Goal: Book appointment/travel/reservation

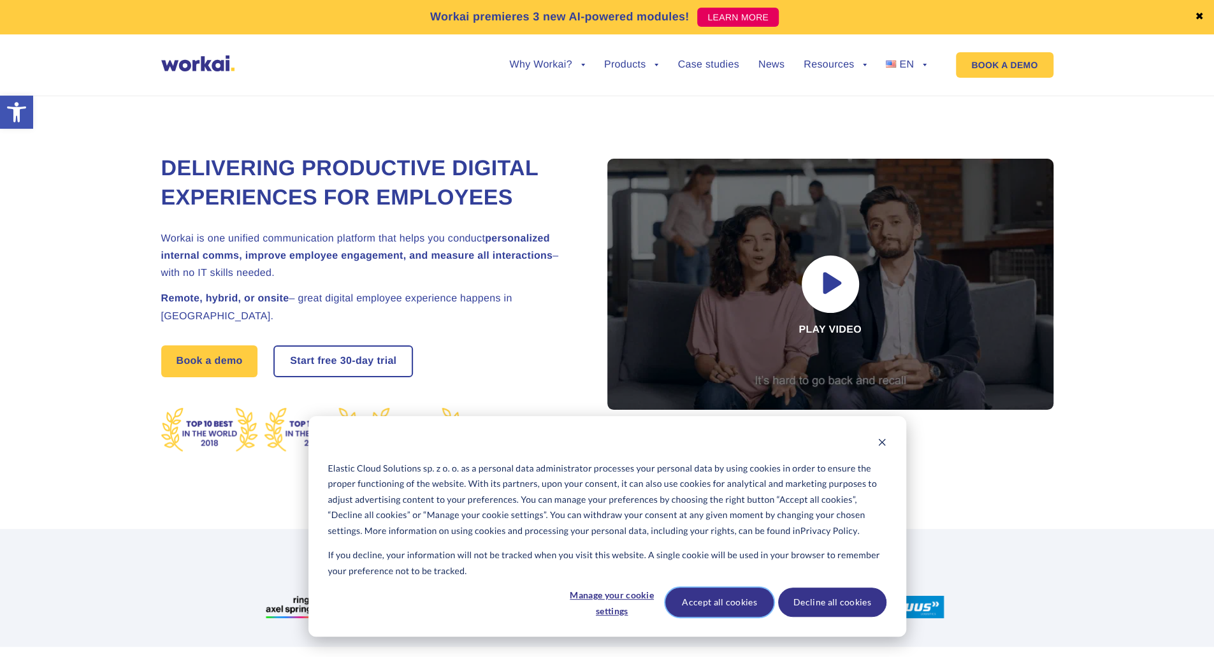
click at [717, 598] on button "Accept all cookies" at bounding box center [719, 601] width 108 height 29
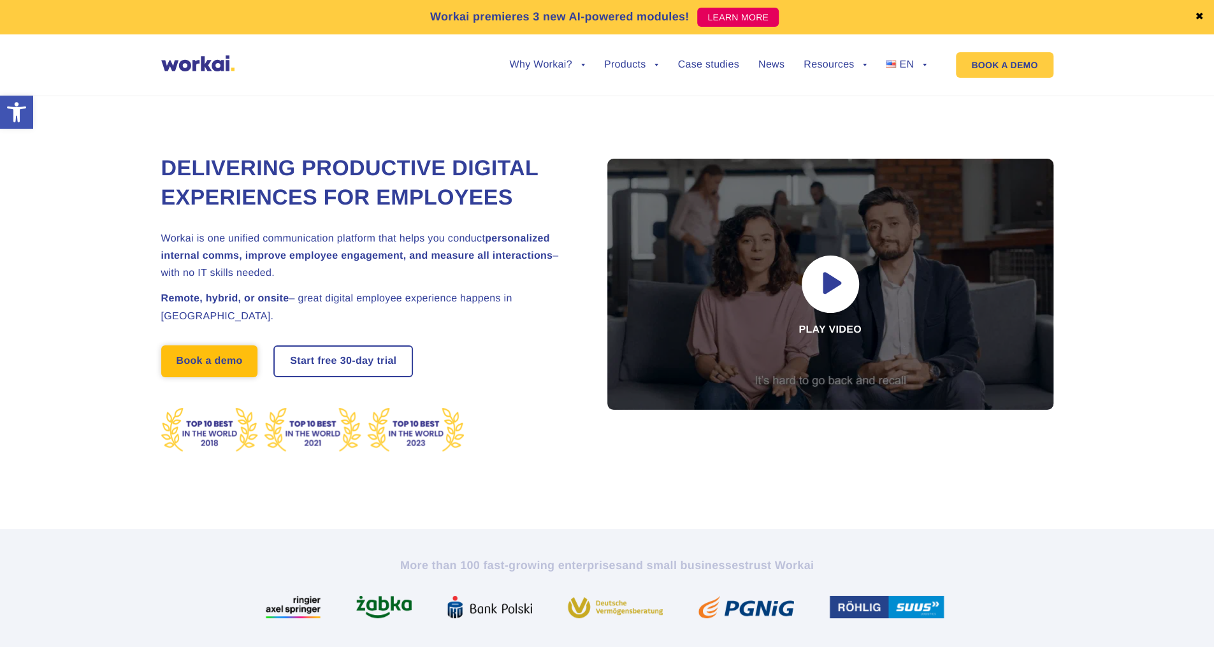
click at [194, 377] on link "Book a demo" at bounding box center [209, 361] width 97 height 32
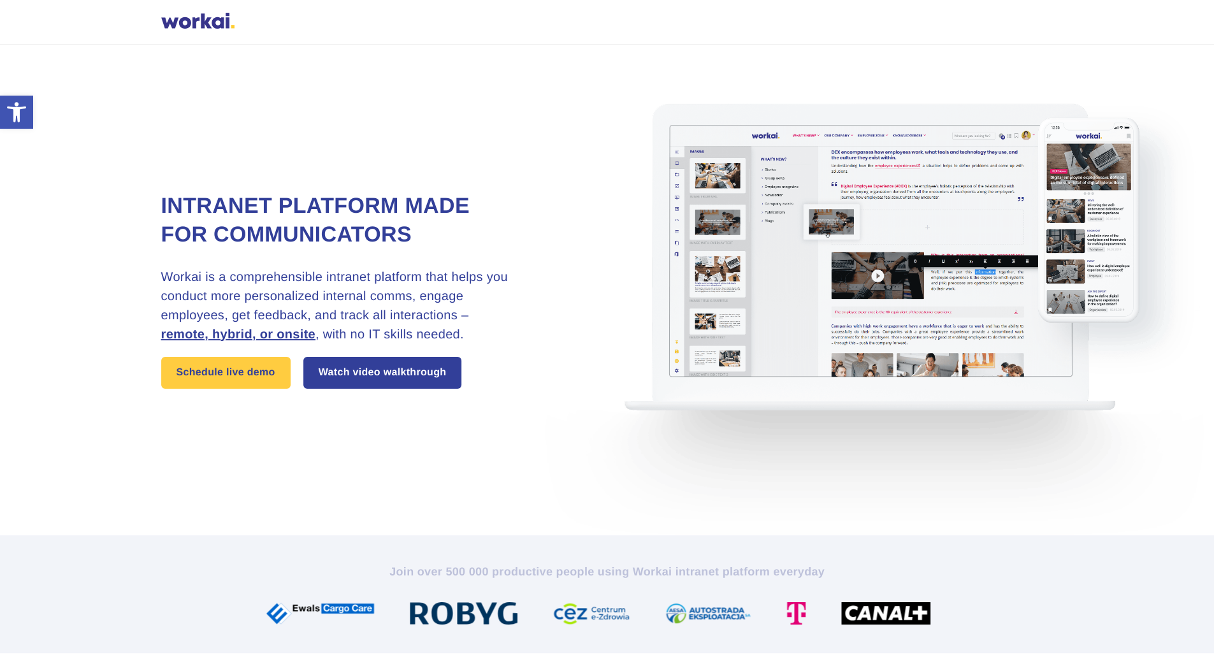
click at [864, 284] on img at bounding box center [881, 290] width 701 height 491
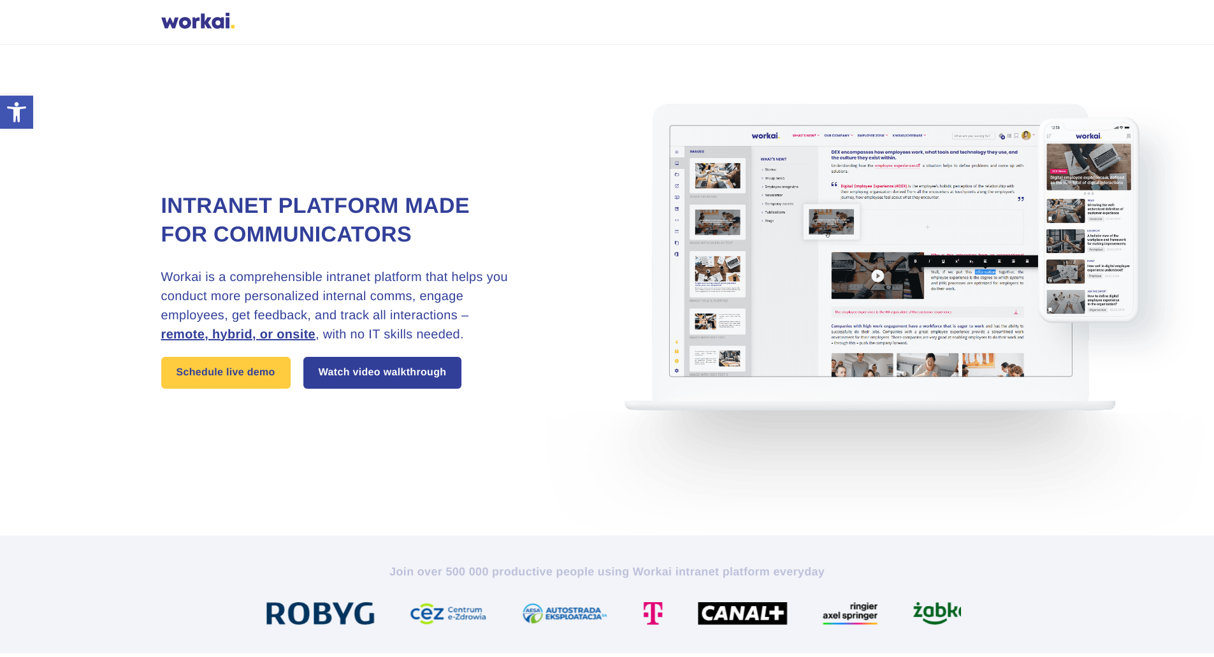
click at [877, 278] on img at bounding box center [881, 290] width 701 height 491
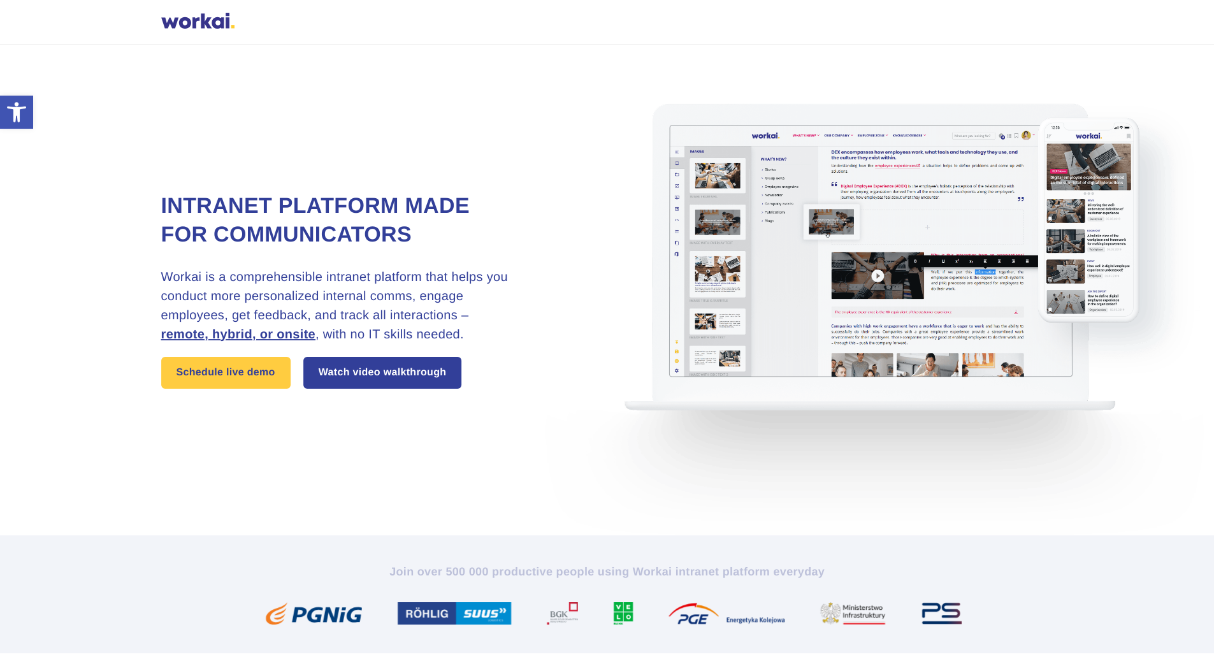
click at [874, 277] on img at bounding box center [881, 290] width 701 height 491
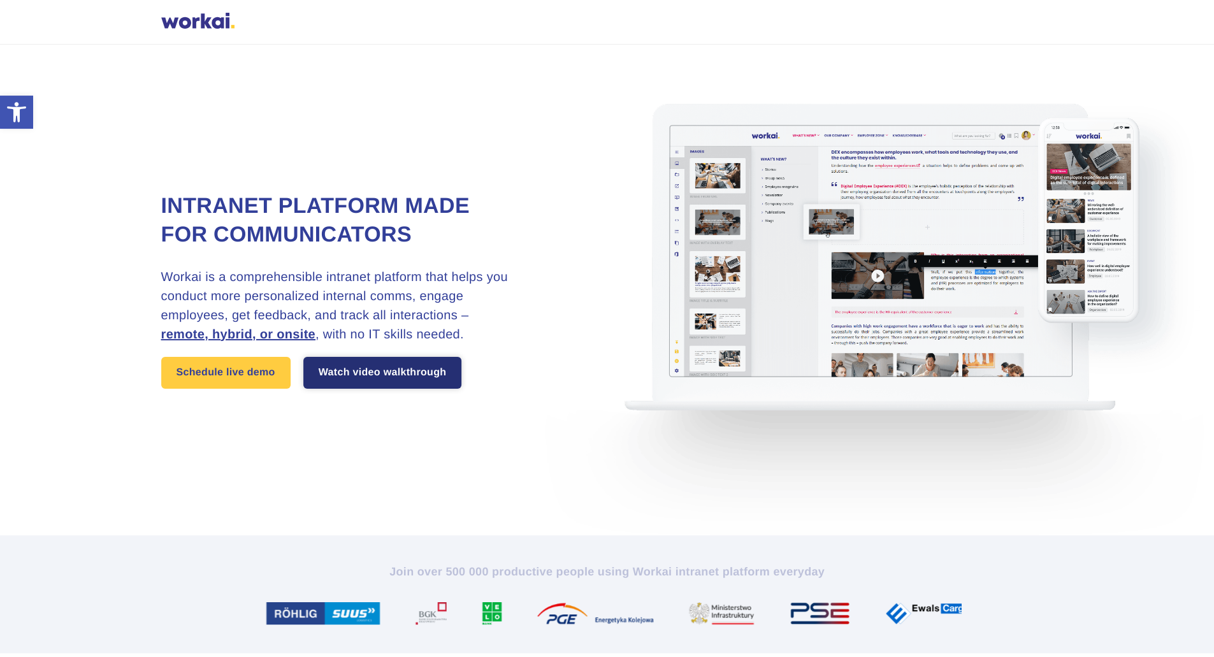
click at [396, 378] on link "Watch video walkthrough" at bounding box center [382, 373] width 159 height 32
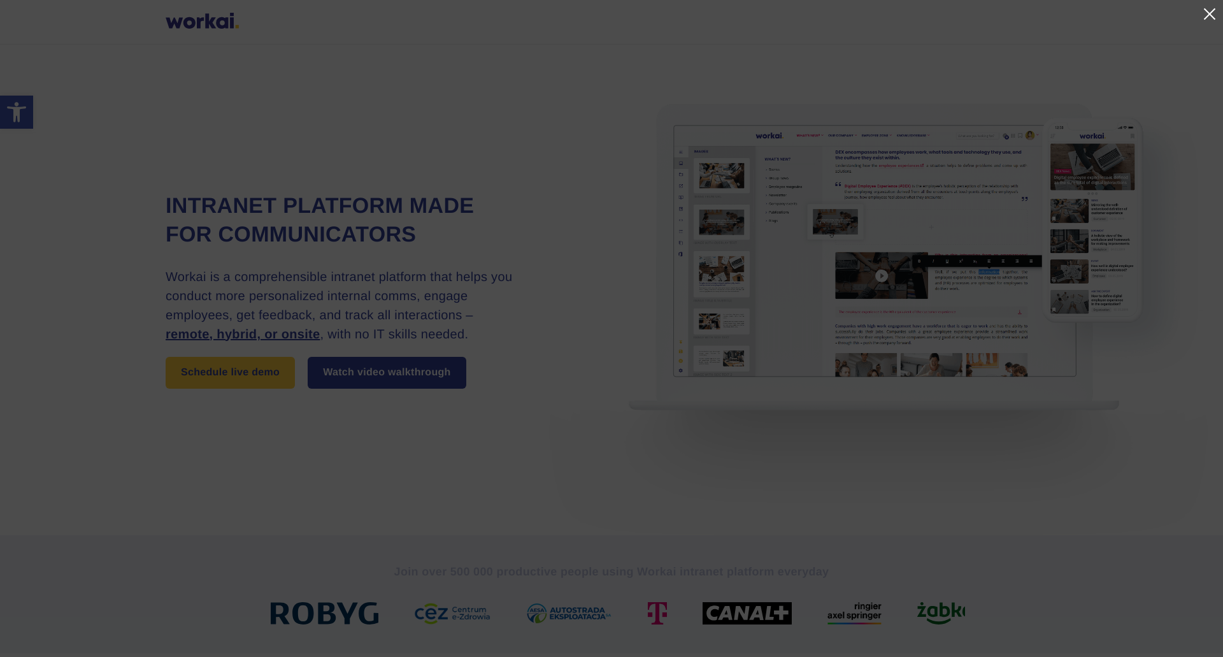
click at [1209, 10] on link at bounding box center [1208, 13] width 15 height 15
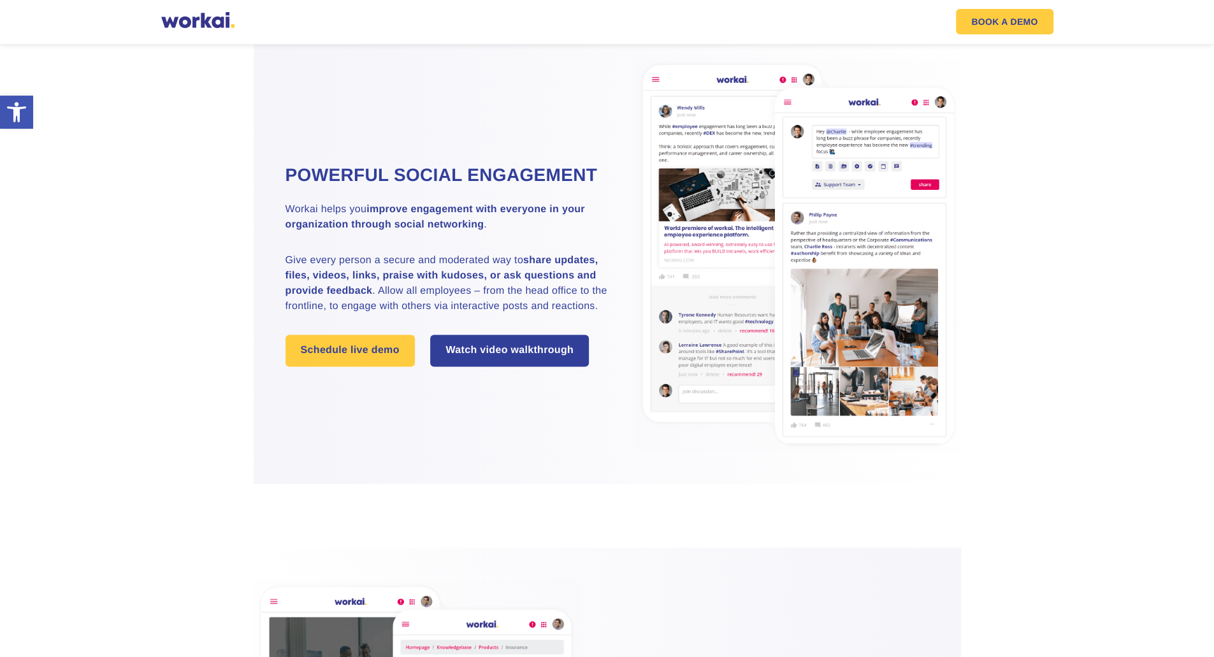
scroll to position [1743, 0]
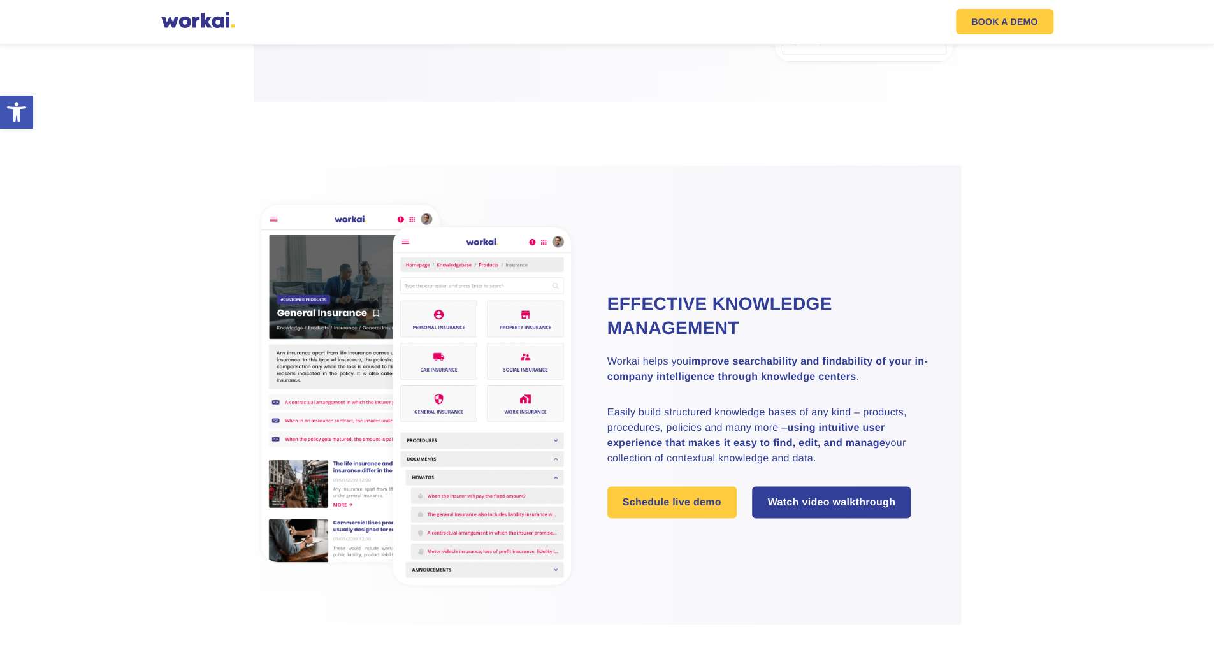
click at [502, 132] on div at bounding box center [607, 133] width 478 height 64
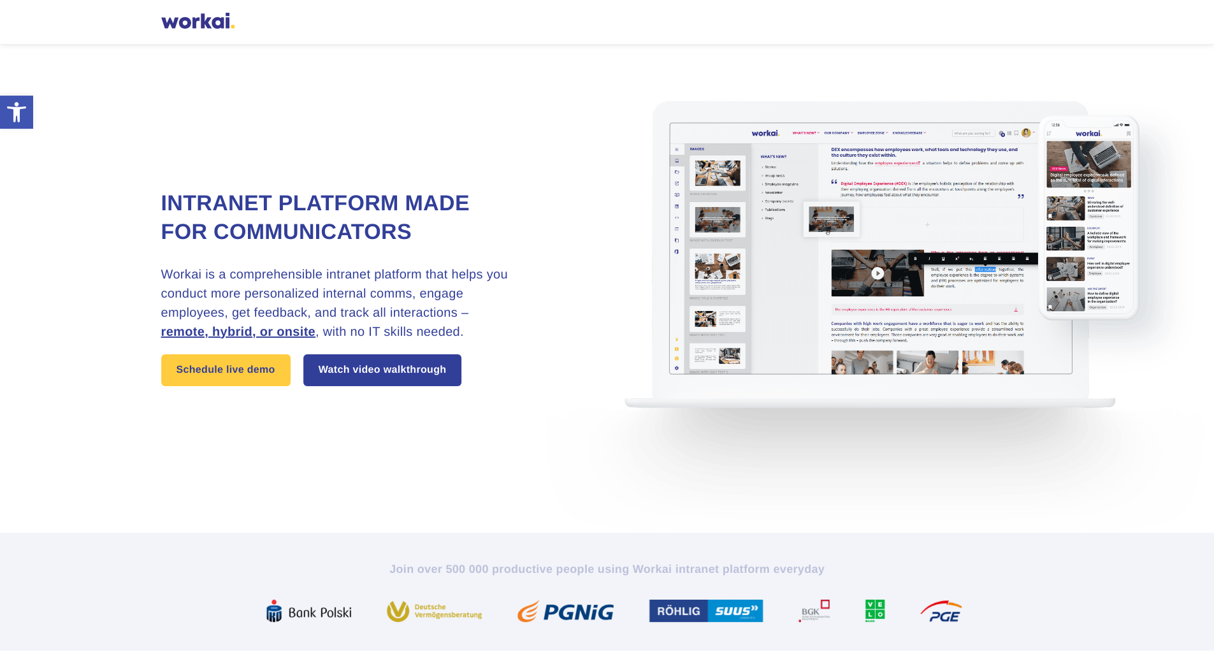
scroll to position [0, 0]
